Goal: Information Seeking & Learning: Stay updated

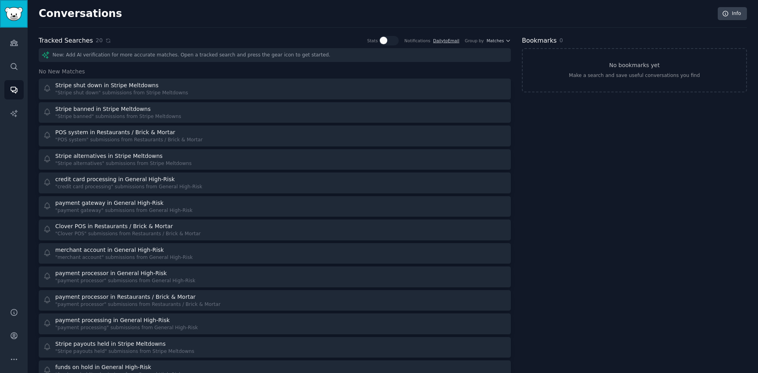
click at [14, 22] on link "Sidebar" at bounding box center [14, 14] width 28 height 28
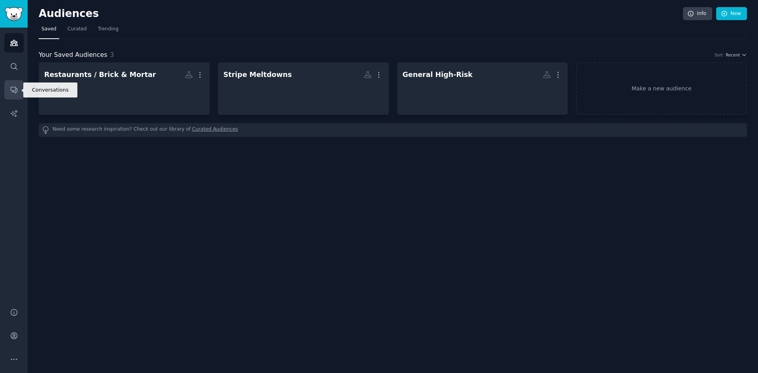
click at [11, 84] on link "Conversations" at bounding box center [13, 89] width 19 height 19
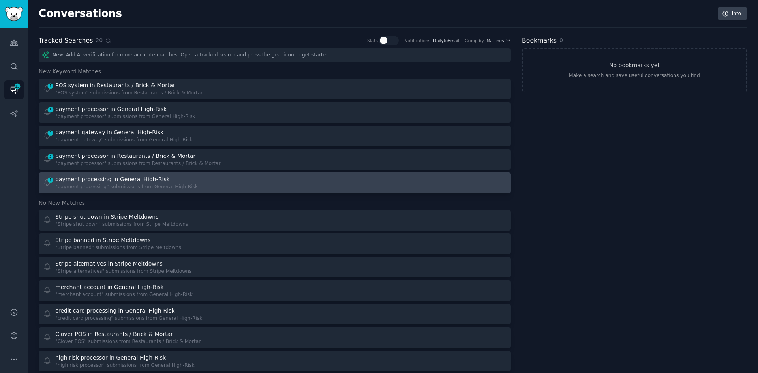
click at [244, 180] on div "1 payment processing in General High-Risk "payment processing" submissions from…" at bounding box center [156, 182] width 226 height 15
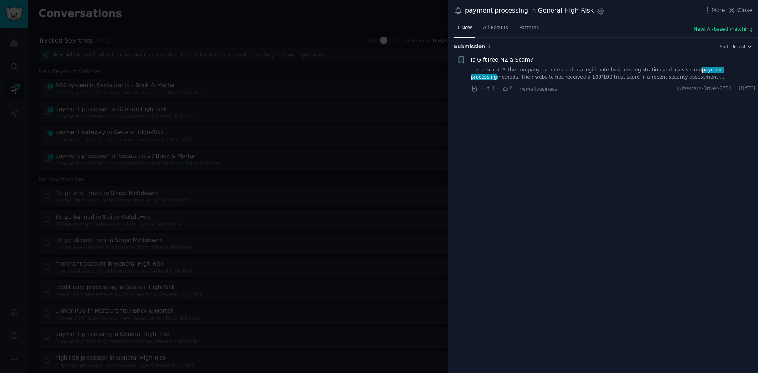
click at [286, 150] on div at bounding box center [379, 186] width 758 height 373
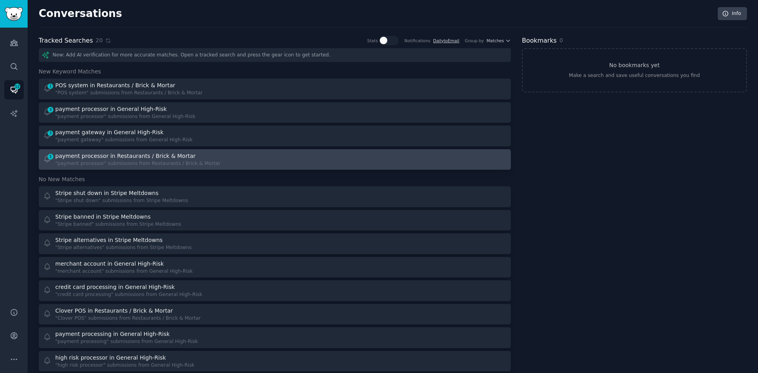
click at [266, 161] on div "5 payment processor in Restaurants / Brick & Mortar "payment processor" submiss…" at bounding box center [156, 159] width 226 height 15
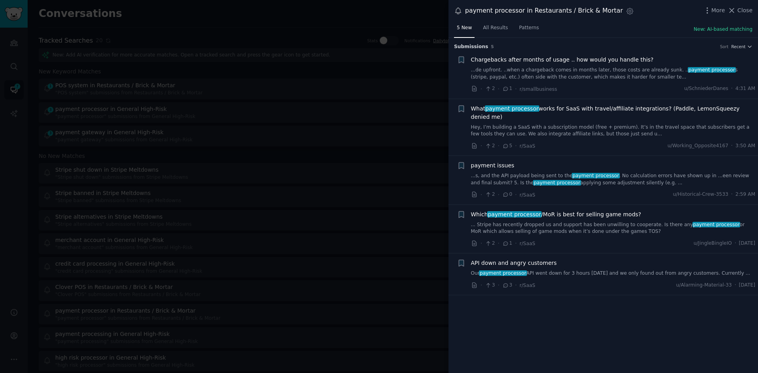
click at [617, 270] on link "Our payment processor API went down for 3 hours [DATE] and we only found out fr…" at bounding box center [613, 273] width 284 height 7
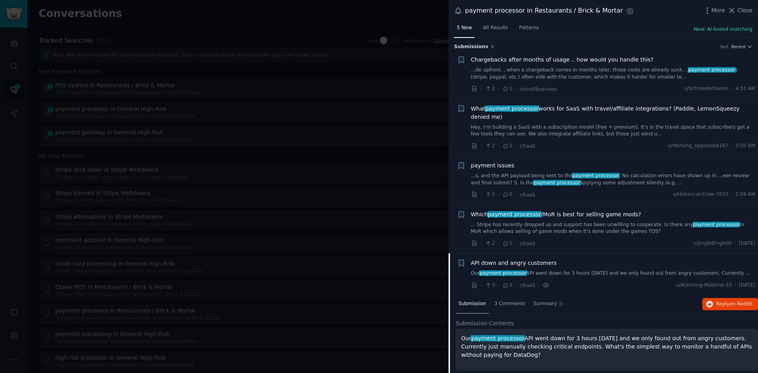
scroll to position [32, 0]
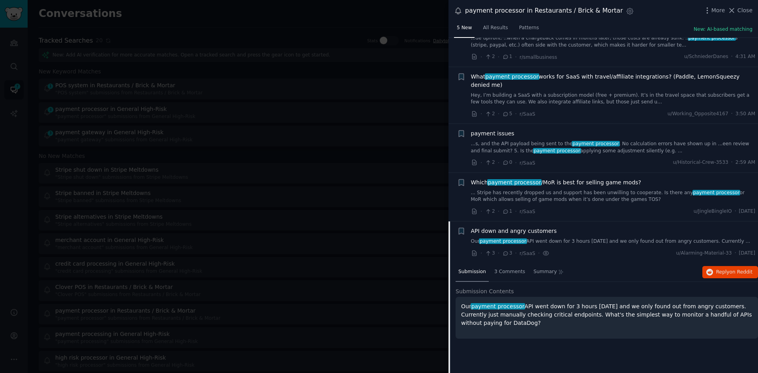
drag, startPoint x: 535, startPoint y: 318, endPoint x: 460, endPoint y: 306, distance: 76.3
click at [460, 306] on div "Our payment processor API went down for 3 hours [DATE] and we only found out fr…" at bounding box center [606, 318] width 302 height 42
click at [717, 269] on span "Reply on Reddit" at bounding box center [734, 272] width 36 height 7
click at [605, 238] on link "Our payment processor API went down for 3 hours [DATE] and we only found out fr…" at bounding box center [613, 241] width 284 height 7
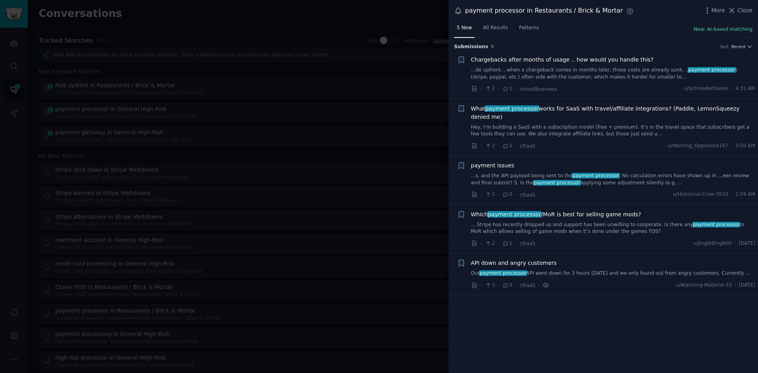
click at [576, 172] on link "...s, and the API payload being sent to the payment processor . No calculation …" at bounding box center [613, 179] width 284 height 14
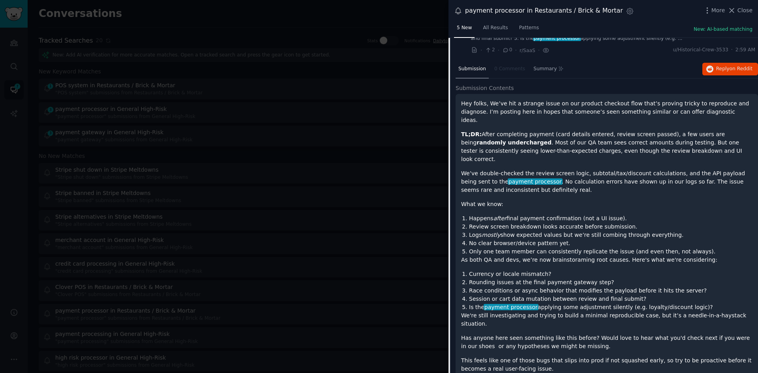
scroll to position [114, 0]
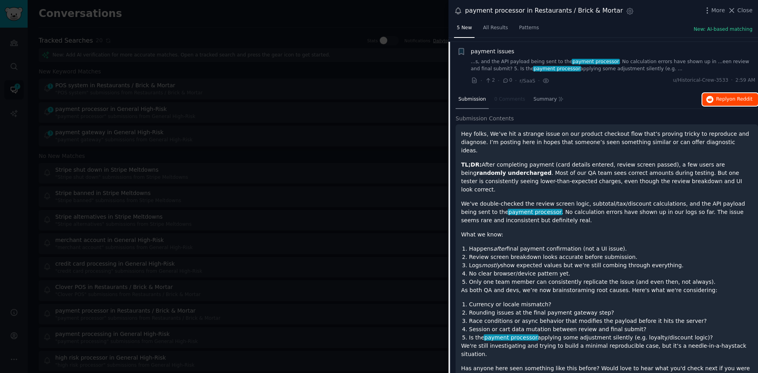
click at [720, 96] on span "Reply on Reddit" at bounding box center [734, 99] width 36 height 7
click at [738, 12] on button "Close" at bounding box center [739, 10] width 25 height 8
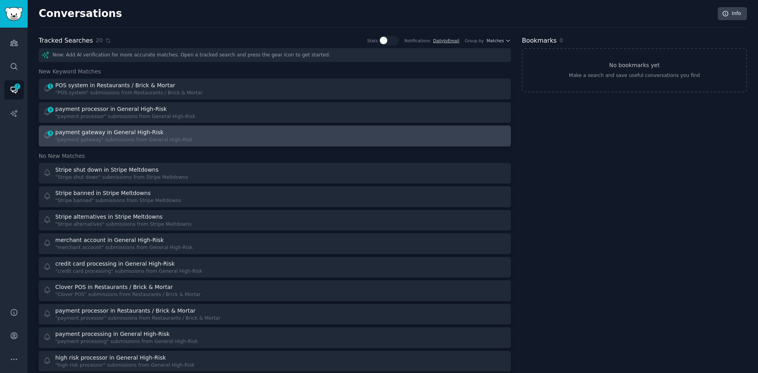
click at [173, 137] on div ""payment gateway" submissions from General High-Risk" at bounding box center [123, 140] width 137 height 7
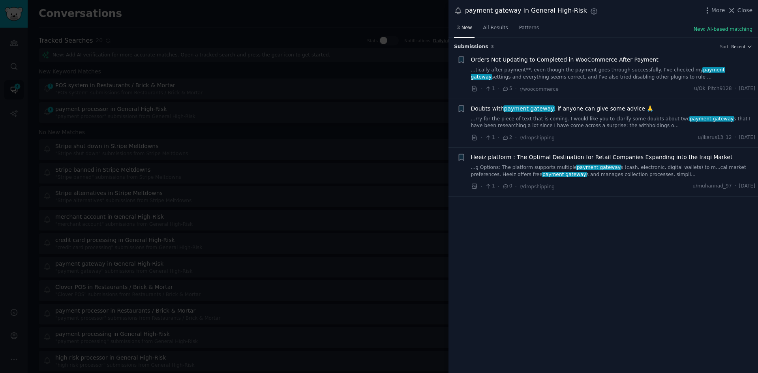
click at [528, 122] on link "...rry for the piece of text that is coming. I would like you to clarify some d…" at bounding box center [613, 123] width 284 height 14
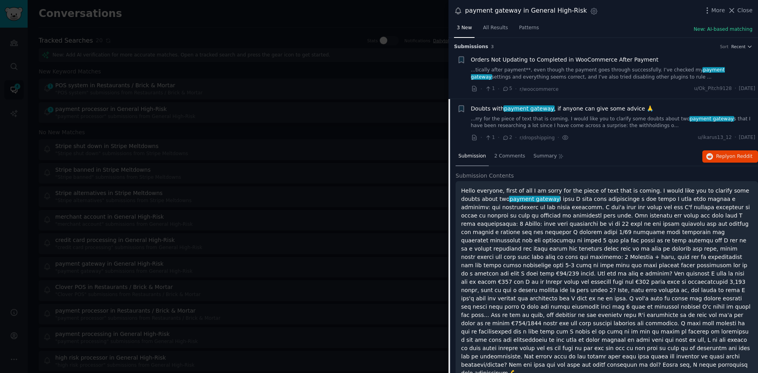
scroll to position [55, 0]
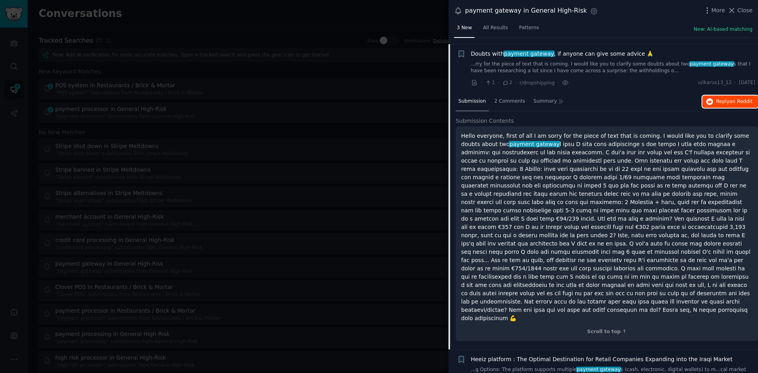
click at [710, 100] on icon "button" at bounding box center [709, 101] width 7 height 7
click at [642, 63] on link "...rry for the piece of text that is coming. I would like you to clarify some d…" at bounding box center [613, 68] width 284 height 14
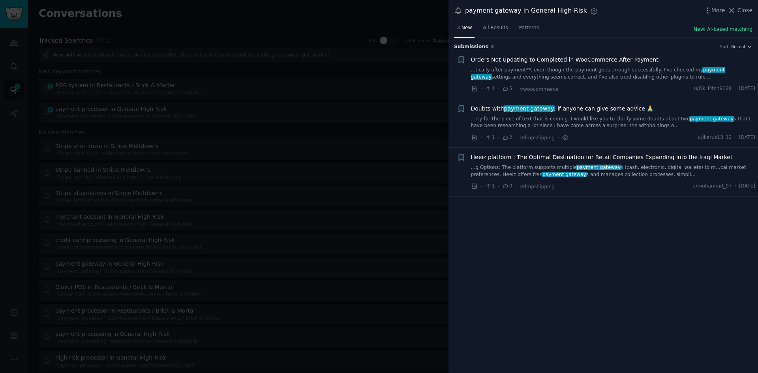
click at [542, 68] on link "...tically after payment**, even though the payment goes through successfully. …" at bounding box center [613, 74] width 284 height 14
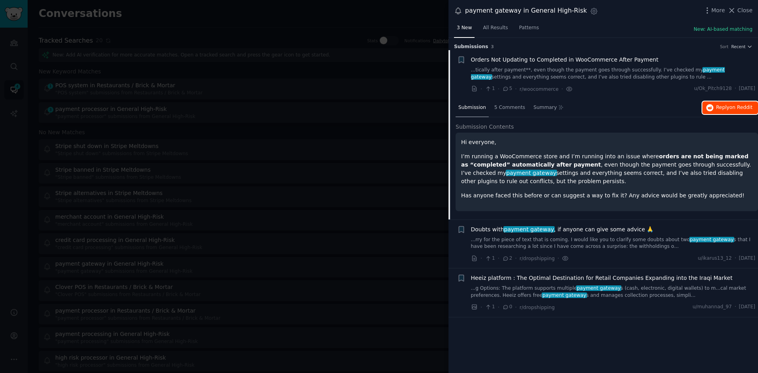
click at [717, 107] on button "Reply on Reddit" at bounding box center [730, 107] width 56 height 13
click at [737, 11] on button "Close" at bounding box center [739, 10] width 25 height 8
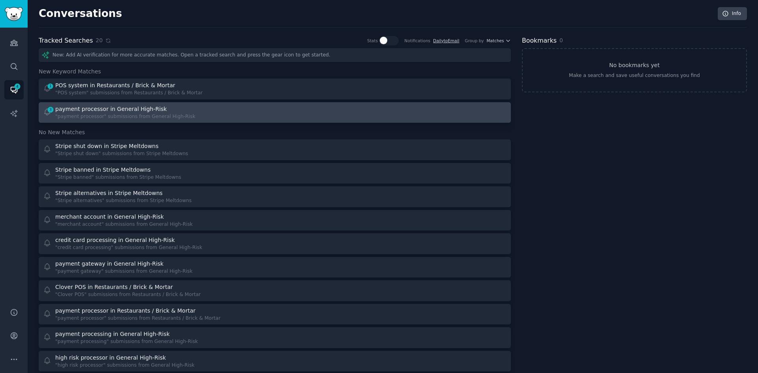
click at [170, 112] on div "payment processor in General High-Risk" at bounding box center [125, 109] width 140 height 8
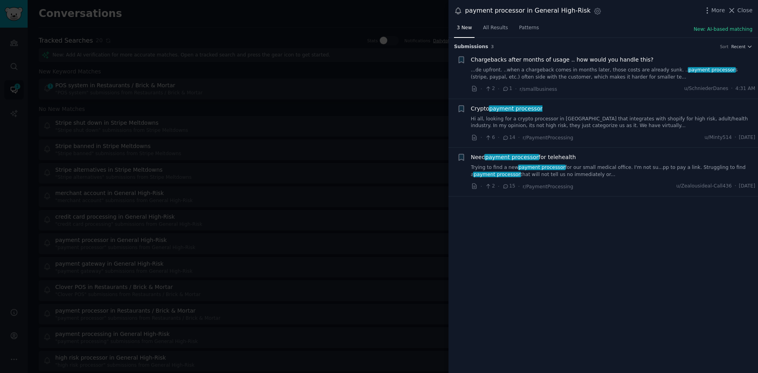
click at [591, 73] on link "...de upfront. ..when a chargeback comes in months later, those costs are alrea…" at bounding box center [613, 74] width 284 height 14
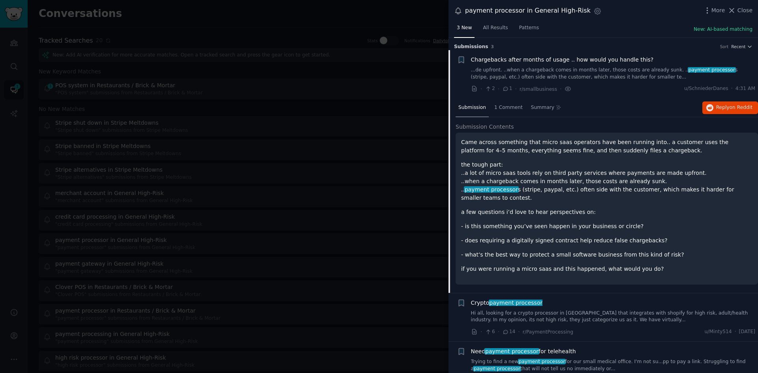
scroll to position [13, 0]
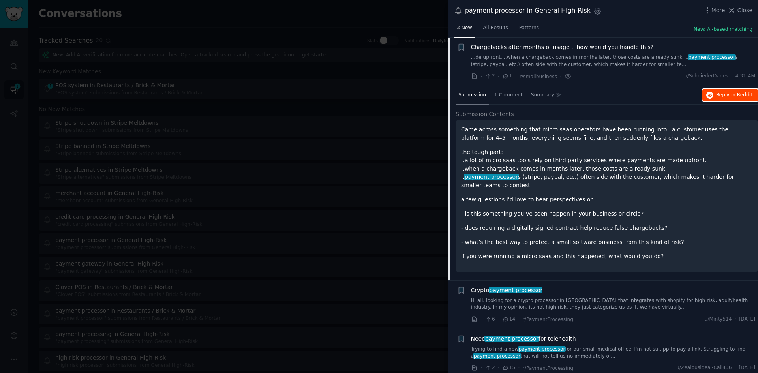
click at [719, 95] on span "Reply on Reddit" at bounding box center [734, 95] width 36 height 7
click at [745, 12] on span "Close" at bounding box center [744, 10] width 15 height 8
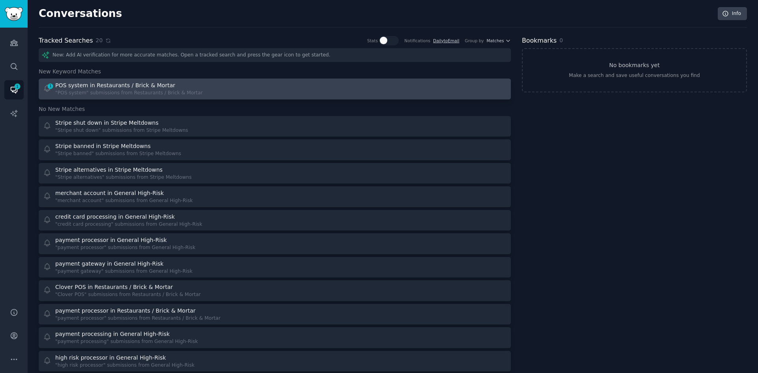
click at [260, 83] on div "1 POS system in Restaurants / Brick & Mortar "POS system" submissions from Rest…" at bounding box center [156, 88] width 226 height 15
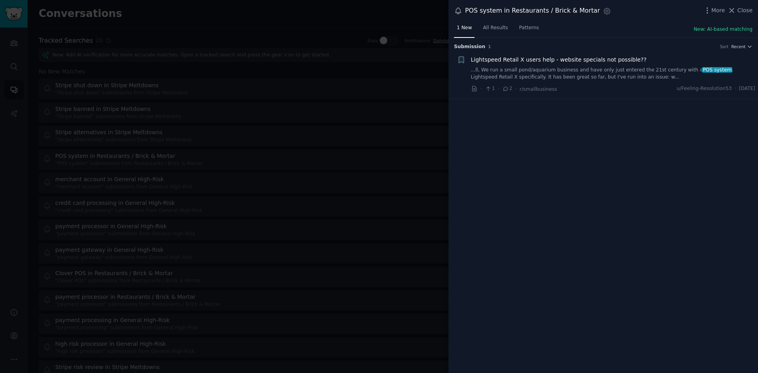
click at [580, 74] on link "...ll, We run a small pond/aquarium business and have only just entered the 21s…" at bounding box center [613, 74] width 284 height 14
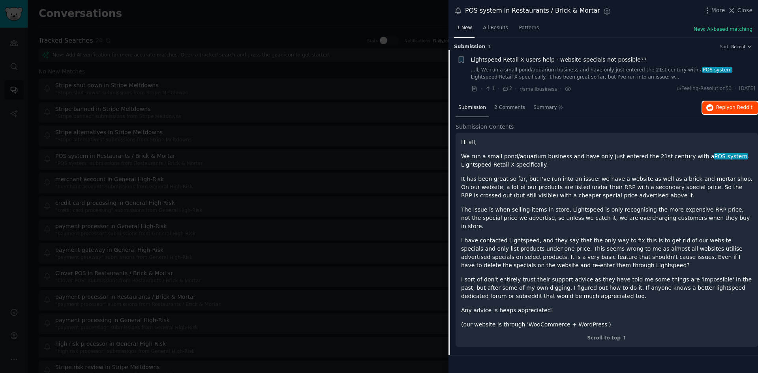
click at [710, 105] on icon "button" at bounding box center [709, 107] width 7 height 7
click at [290, 22] on div at bounding box center [379, 186] width 758 height 373
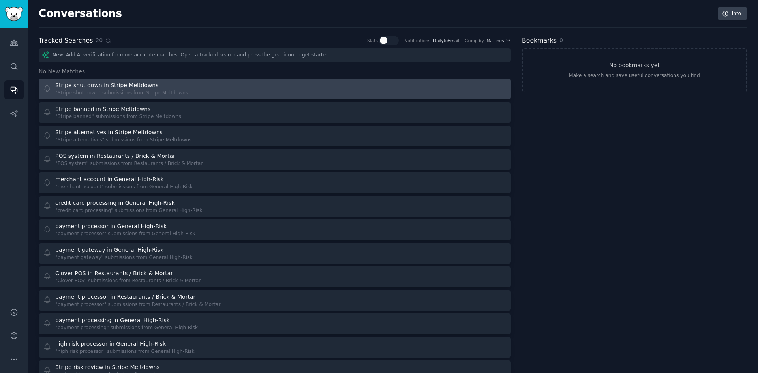
click at [118, 93] on div ""Stripe shut down" submissions from Stripe Meltdowns" at bounding box center [121, 93] width 133 height 7
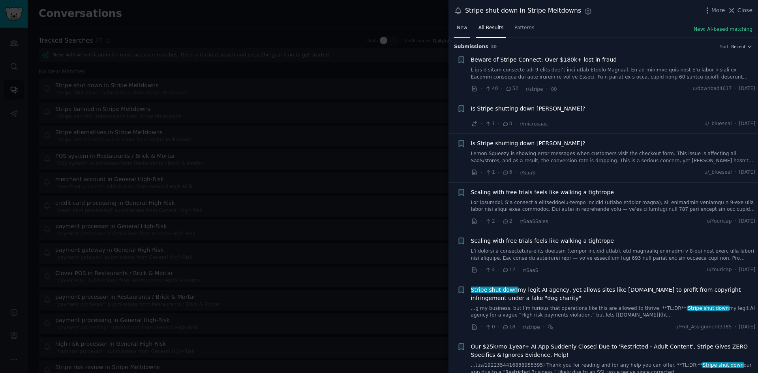
click at [463, 31] on link "New" at bounding box center [462, 30] width 16 height 16
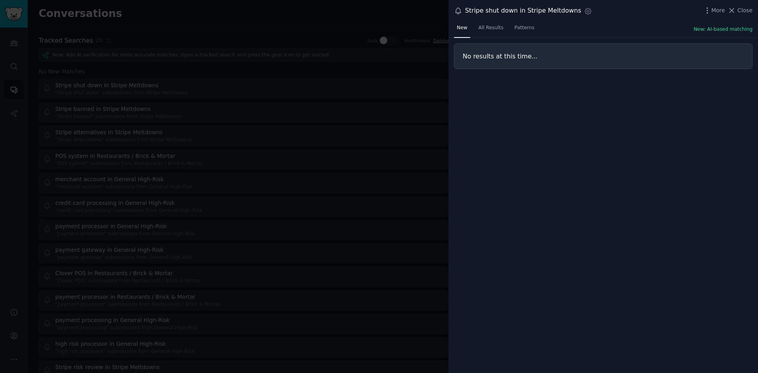
click at [256, 29] on div at bounding box center [379, 186] width 758 height 373
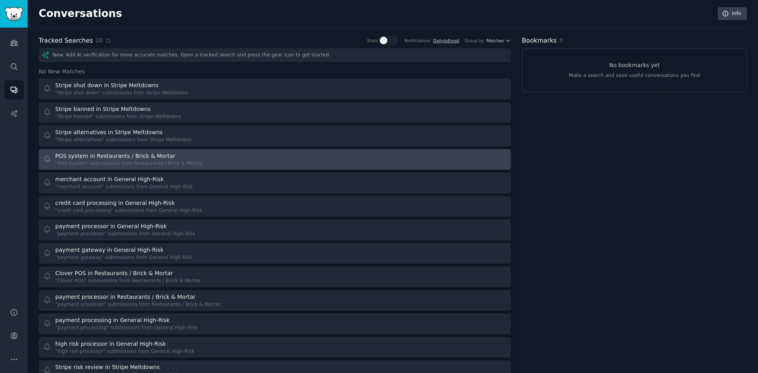
click at [171, 168] on link "POS system in Restaurants / Brick & Mortar "POS system" submissions from Restau…" at bounding box center [275, 159] width 472 height 21
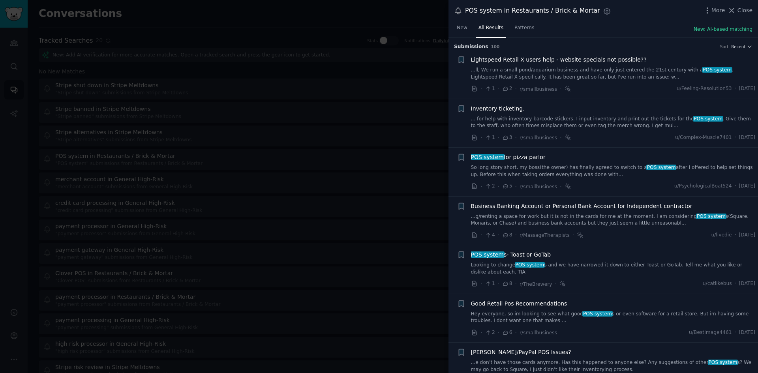
click at [364, 21] on div at bounding box center [379, 186] width 758 height 373
